Goal: Task Accomplishment & Management: Manage account settings

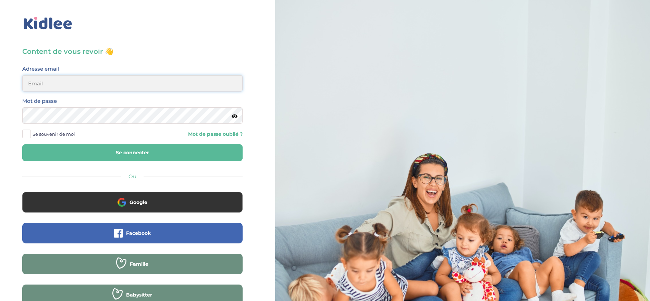
type input "[EMAIL_ADDRESS][DOMAIN_NAME]"
click at [147, 157] on button "Se connecter" at bounding box center [132, 152] width 220 height 17
type input "[EMAIL_ADDRESS][DOMAIN_NAME]"
click at [76, 151] on button "Se connecter" at bounding box center [132, 152] width 220 height 17
